Goal: Task Accomplishment & Management: Use online tool/utility

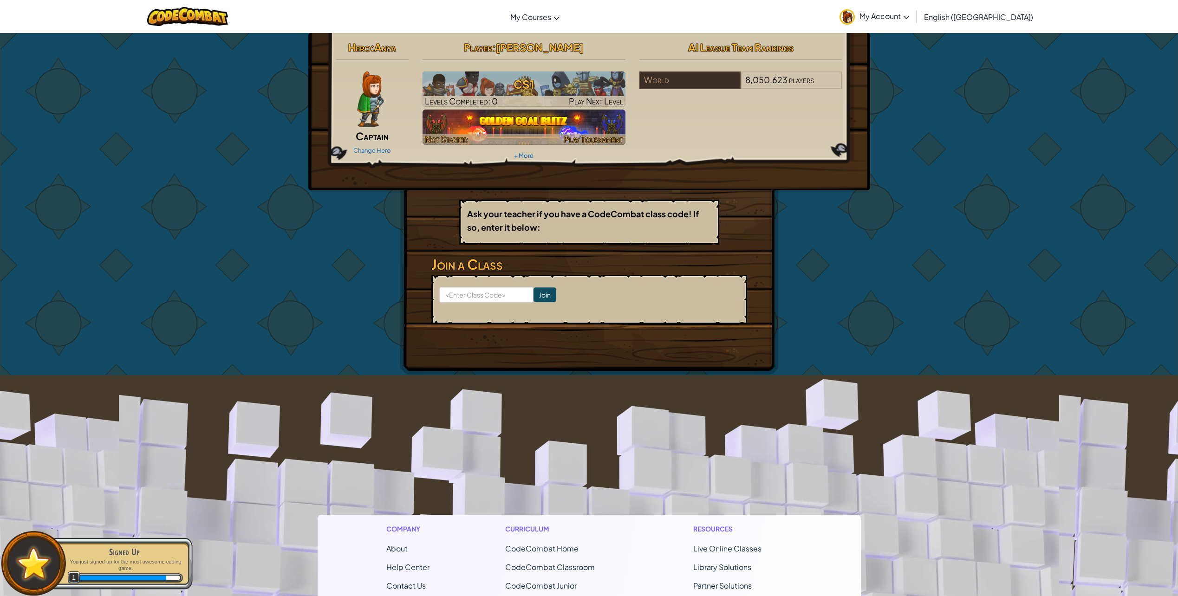
click at [512, 115] on img at bounding box center [524, 127] width 203 height 35
click at [511, 118] on img at bounding box center [524, 127] width 203 height 35
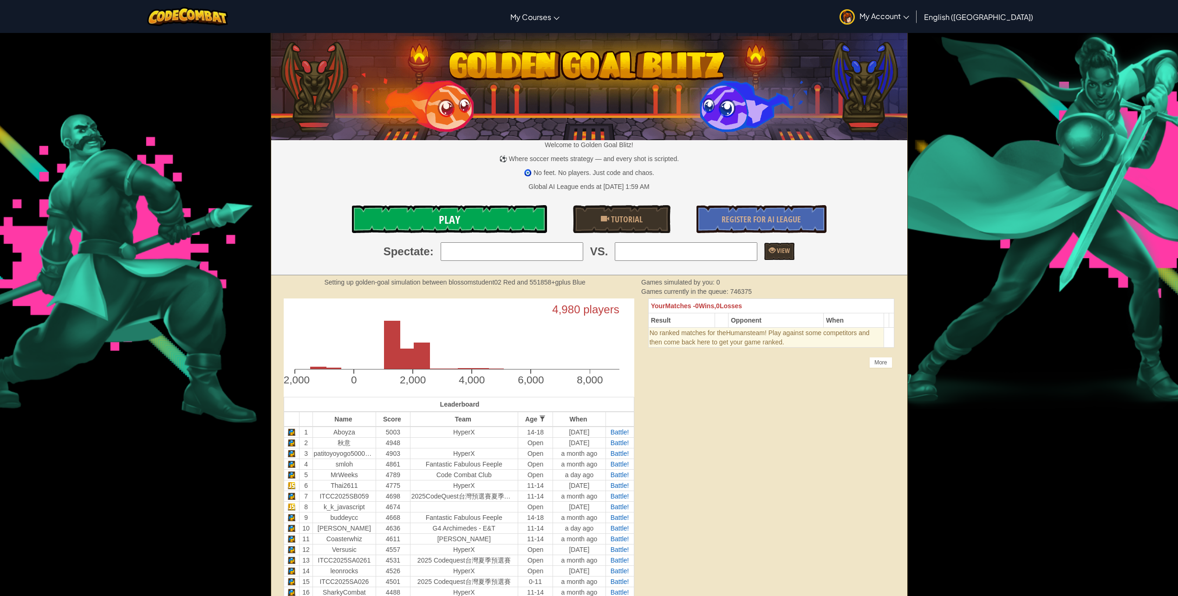
click at [524, 221] on link "Play" at bounding box center [449, 219] width 195 height 28
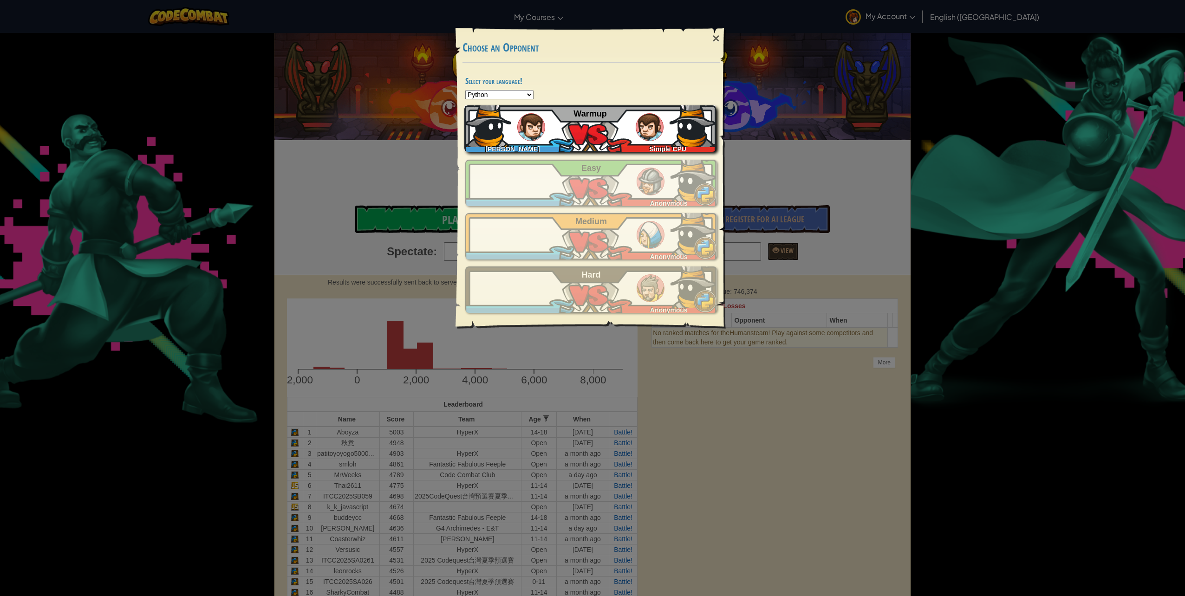
click at [534, 113] on div "JarielV Simple CPU Warmup" at bounding box center [590, 128] width 252 height 46
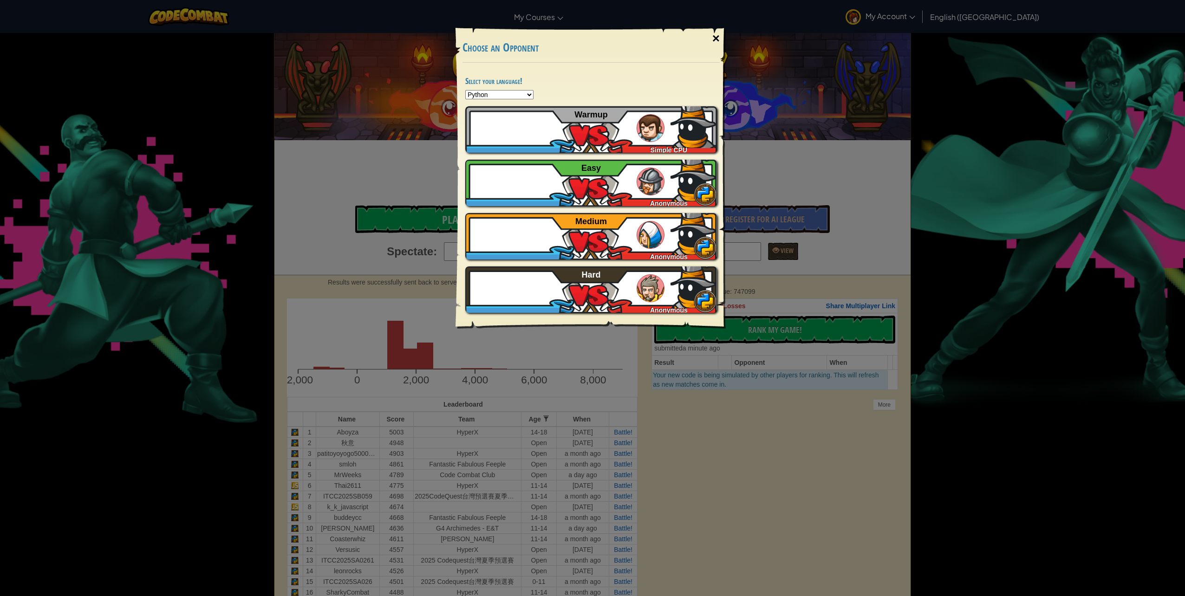
click at [710, 41] on div "×" at bounding box center [715, 38] width 21 height 27
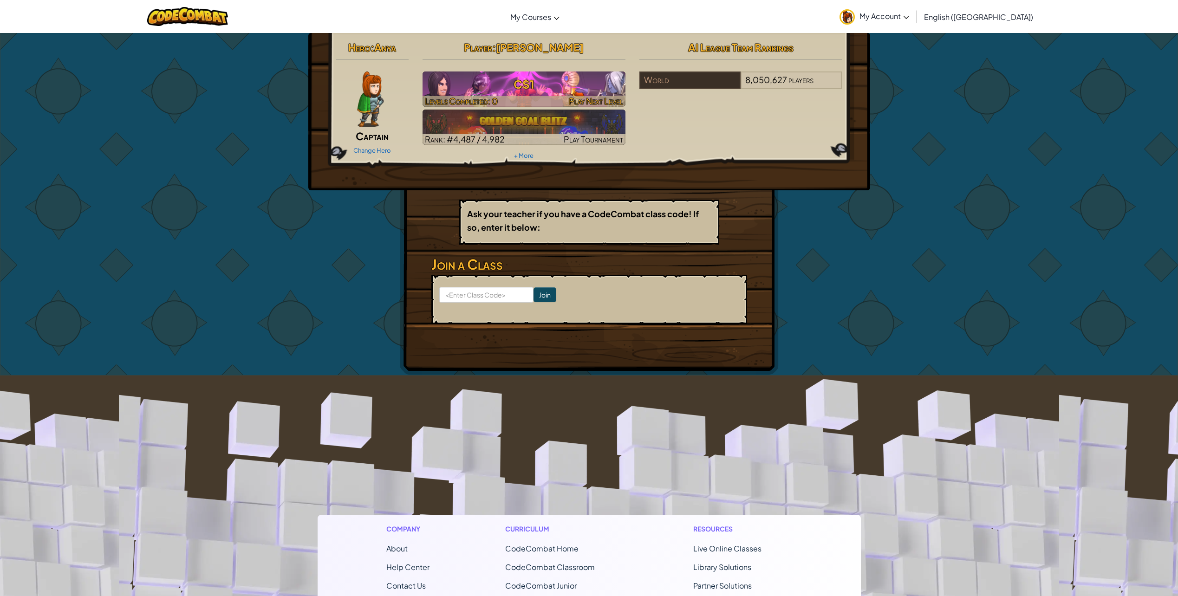
click at [519, 86] on h3 "CS1" at bounding box center [524, 84] width 203 height 21
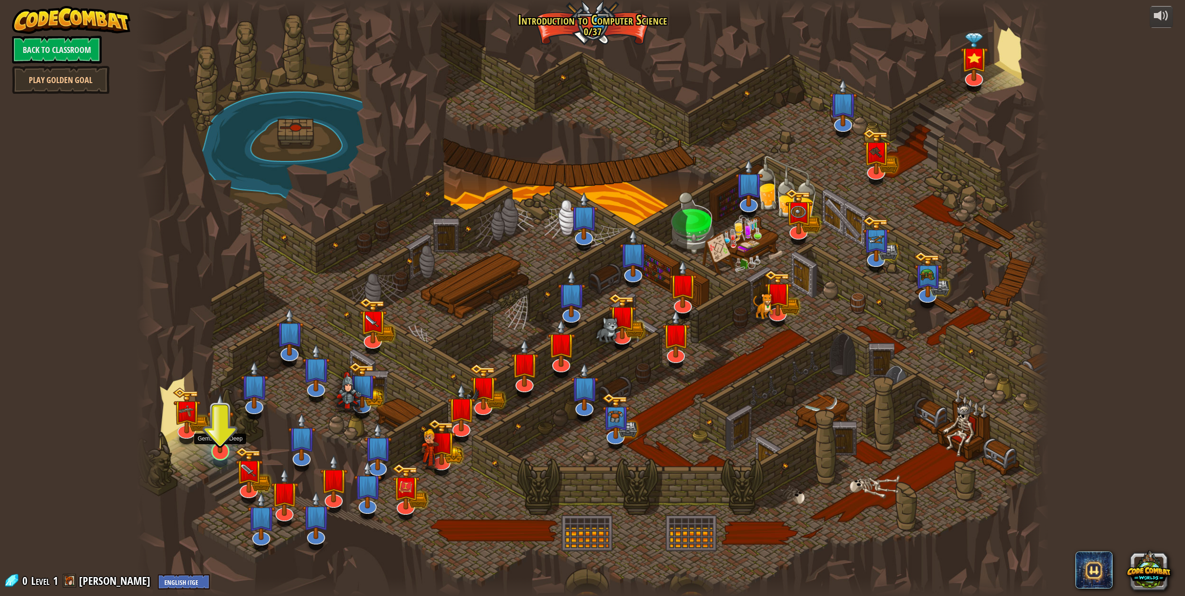
click at [224, 436] on img at bounding box center [220, 423] width 26 height 60
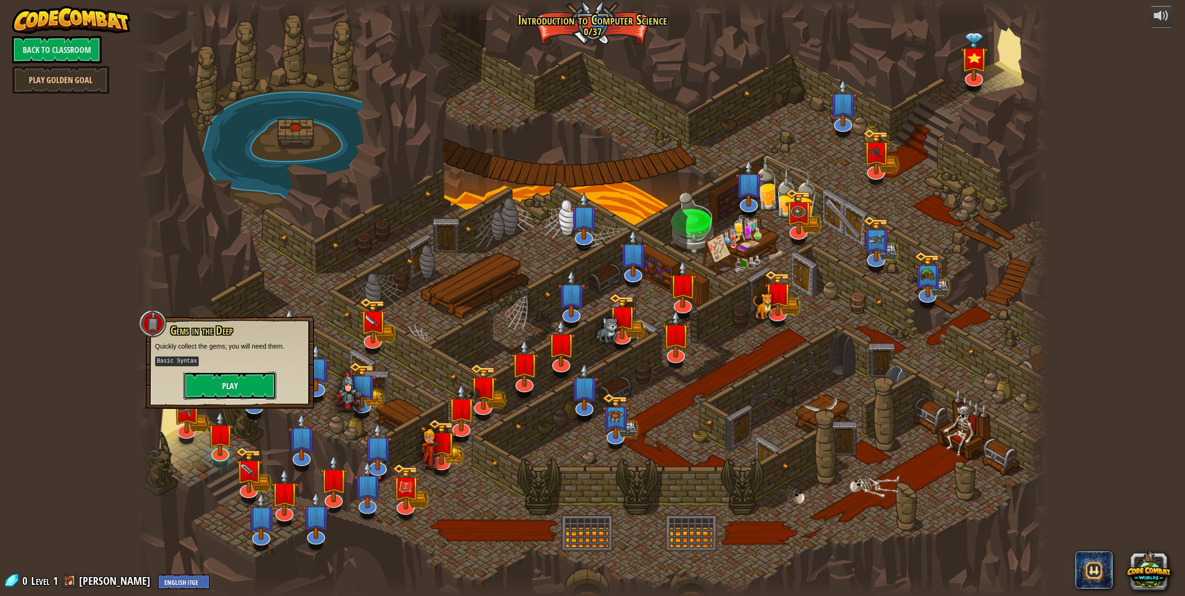
click at [221, 394] on button "Play" at bounding box center [229, 386] width 93 height 28
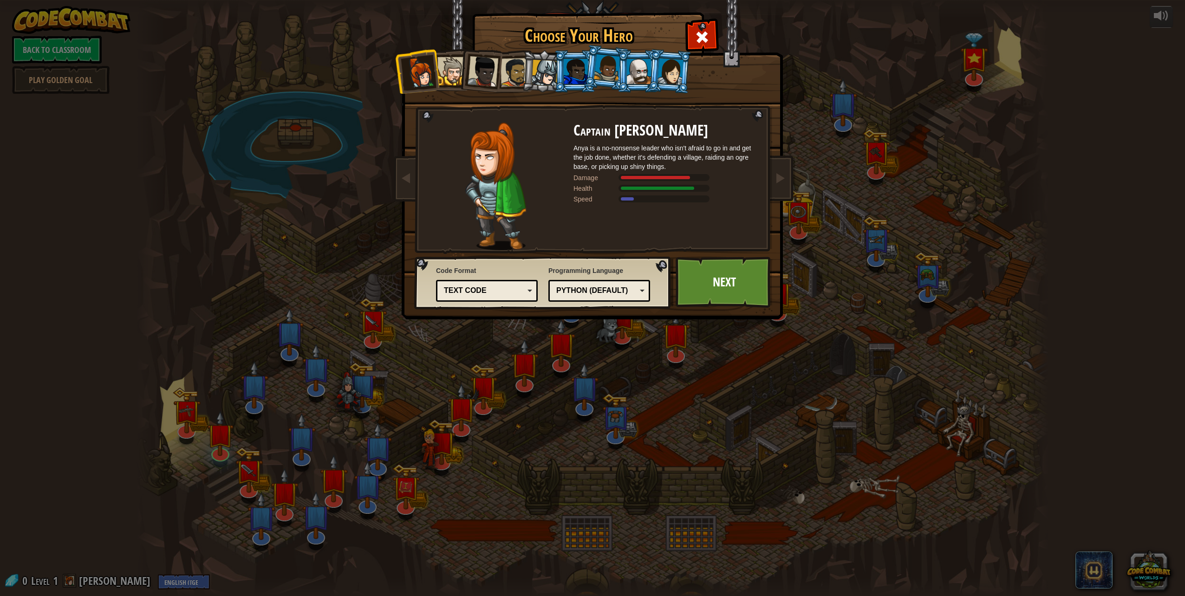
click at [515, 287] on div "Text code" at bounding box center [484, 291] width 80 height 11
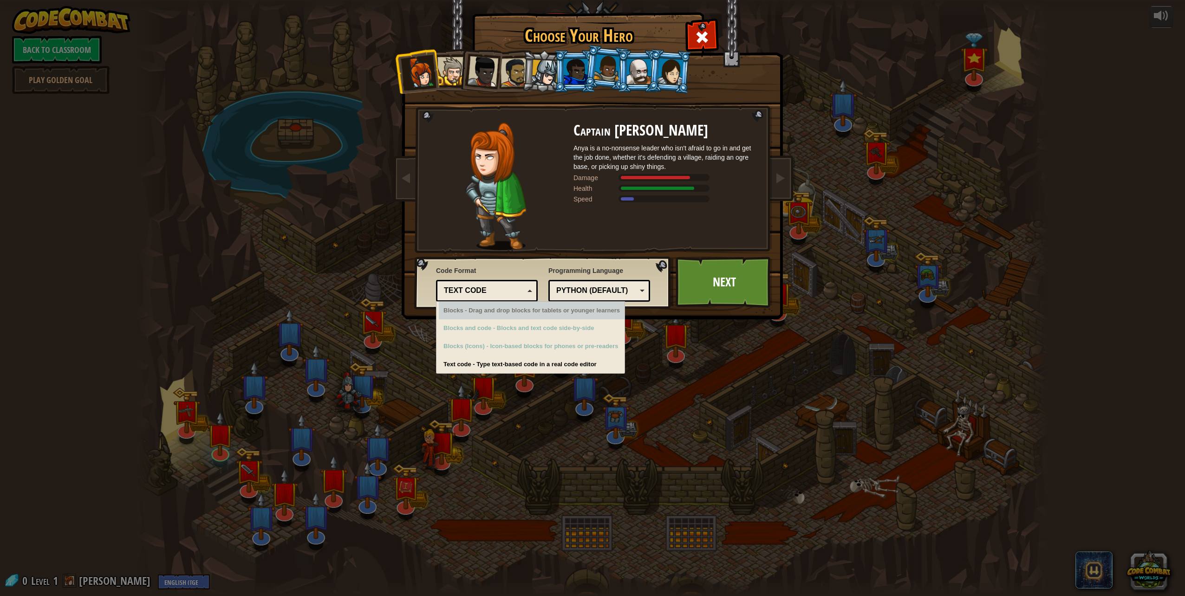
click at [495, 285] on div "Text code" at bounding box center [487, 291] width 90 height 14
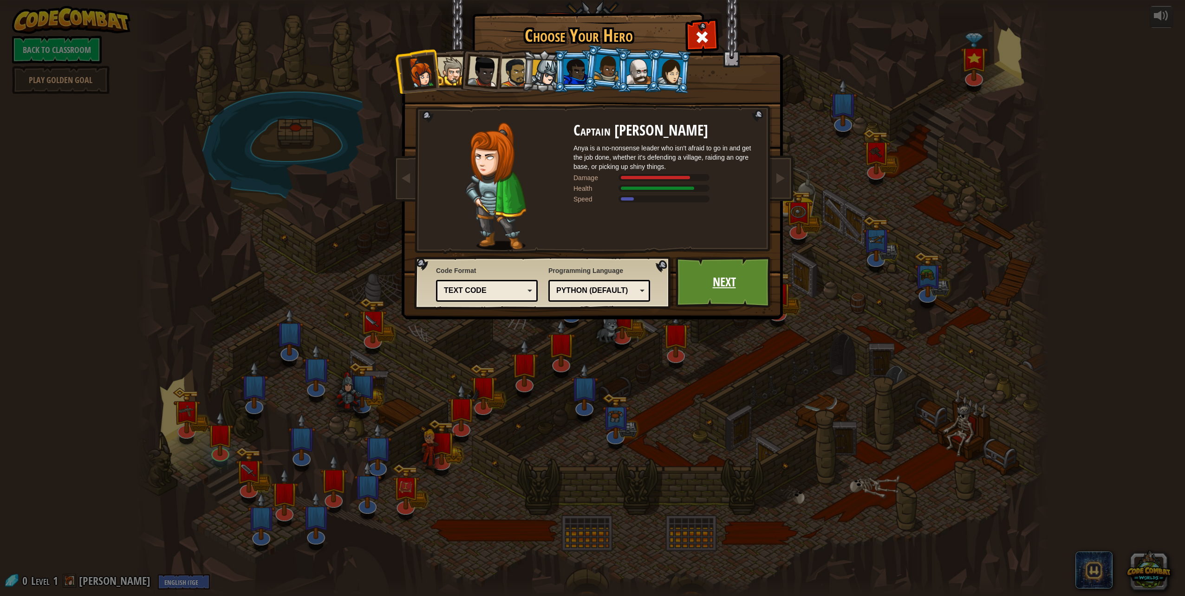
click at [709, 291] on link "Next" at bounding box center [724, 282] width 97 height 51
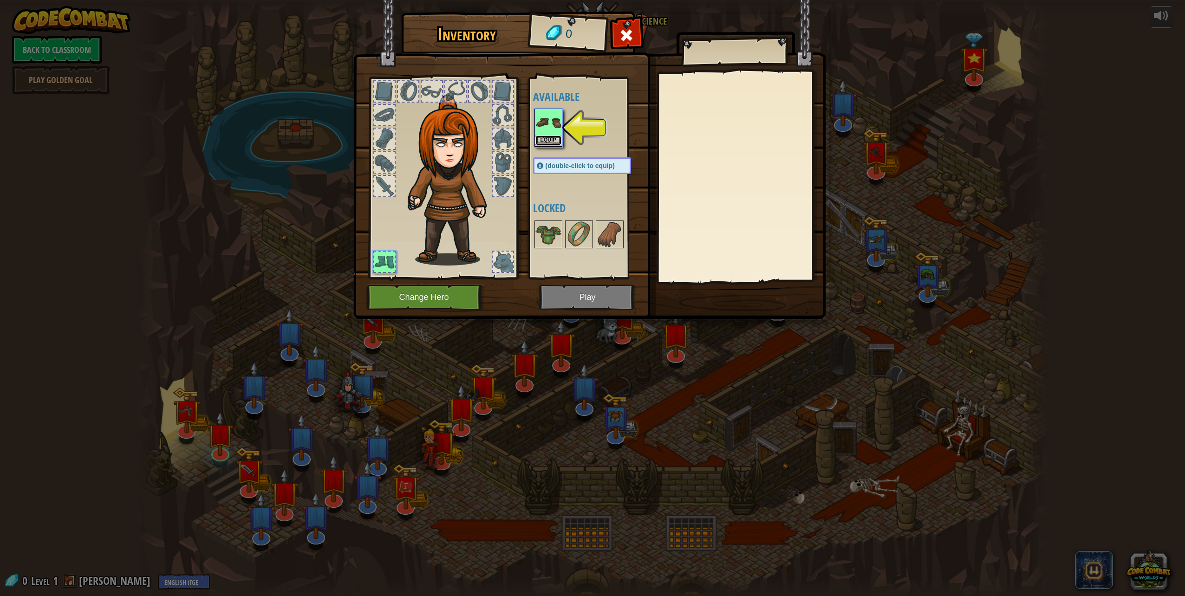
click at [545, 144] on button "Equip" at bounding box center [548, 141] width 26 height 10
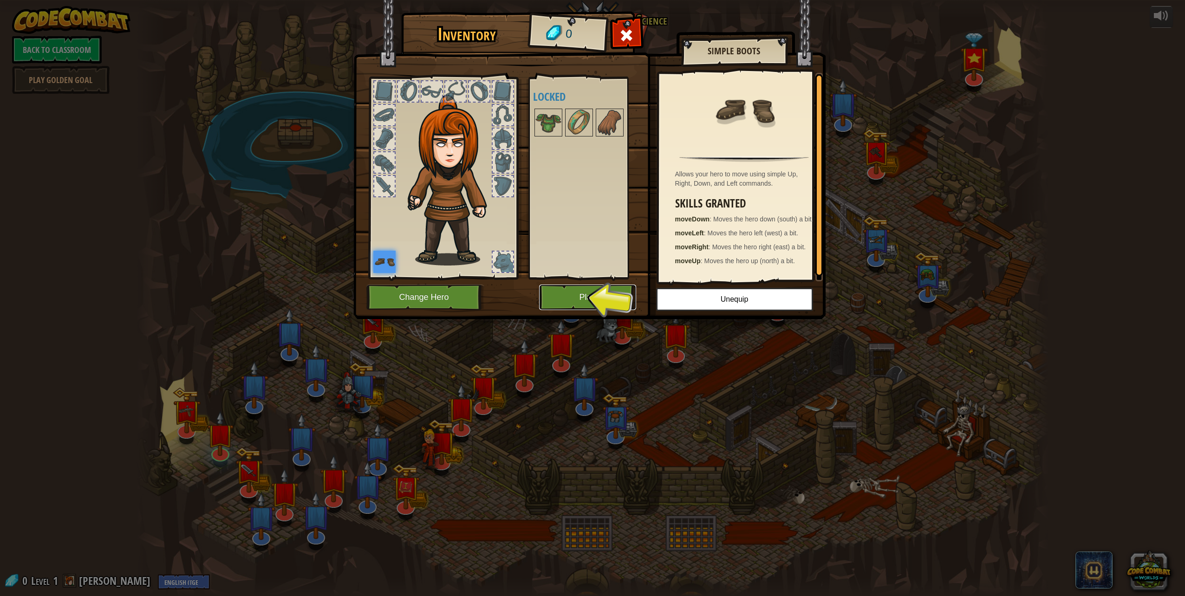
click at [600, 296] on button "Play" at bounding box center [587, 298] width 97 height 26
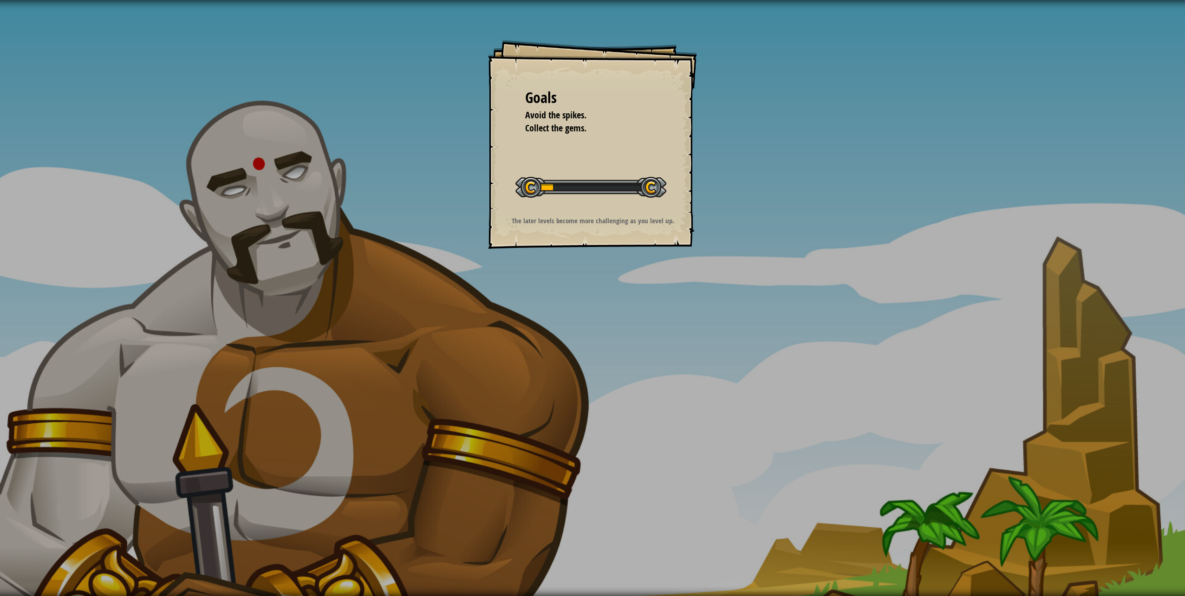
click at [564, 158] on div "Goals Avoid the spikes. Collect the gems. Start Level Error loading from server…" at bounding box center [592, 144] width 209 height 209
